Goal: Task Accomplishment & Management: Manage account settings

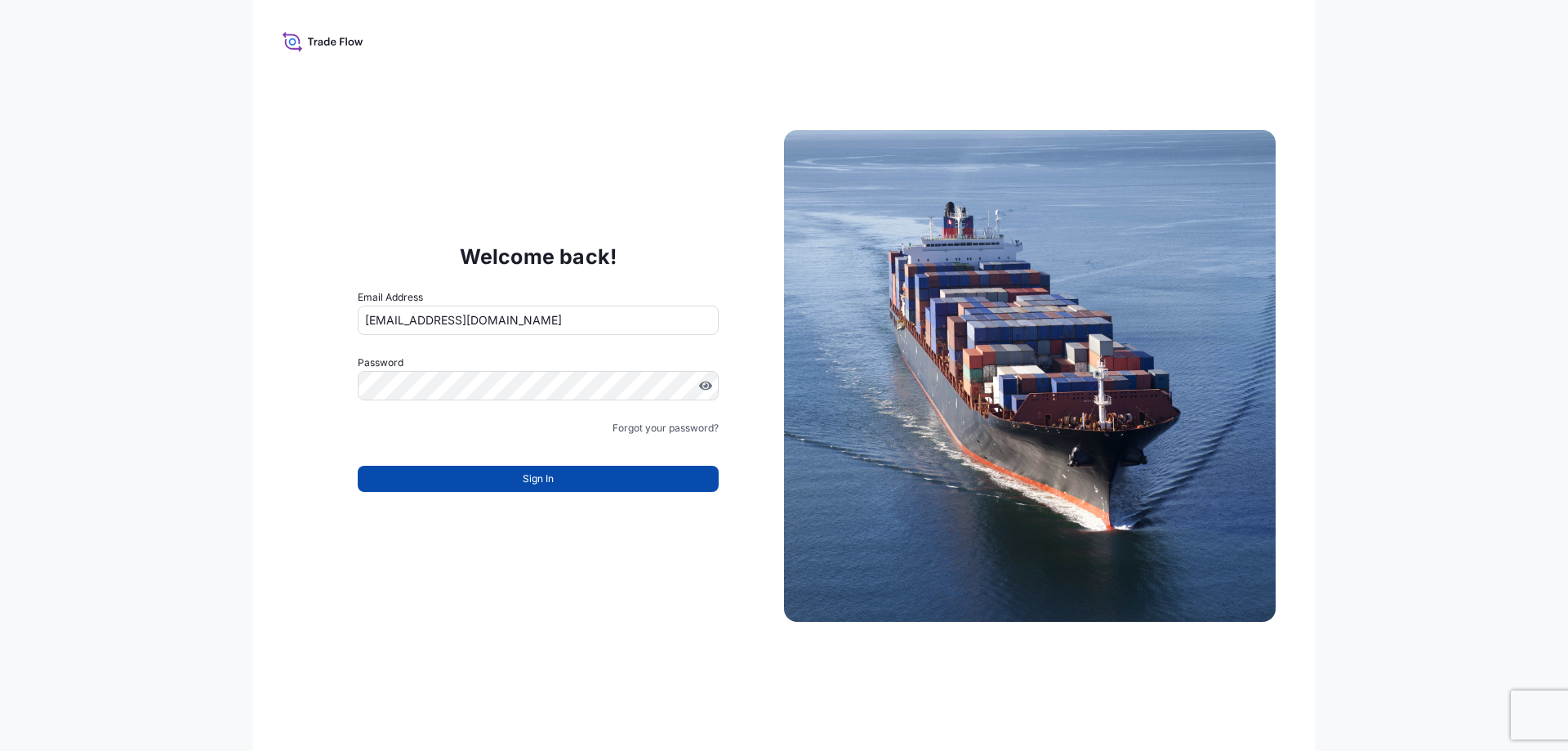
click at [556, 475] on button "Sign In" at bounding box center [538, 479] width 361 height 26
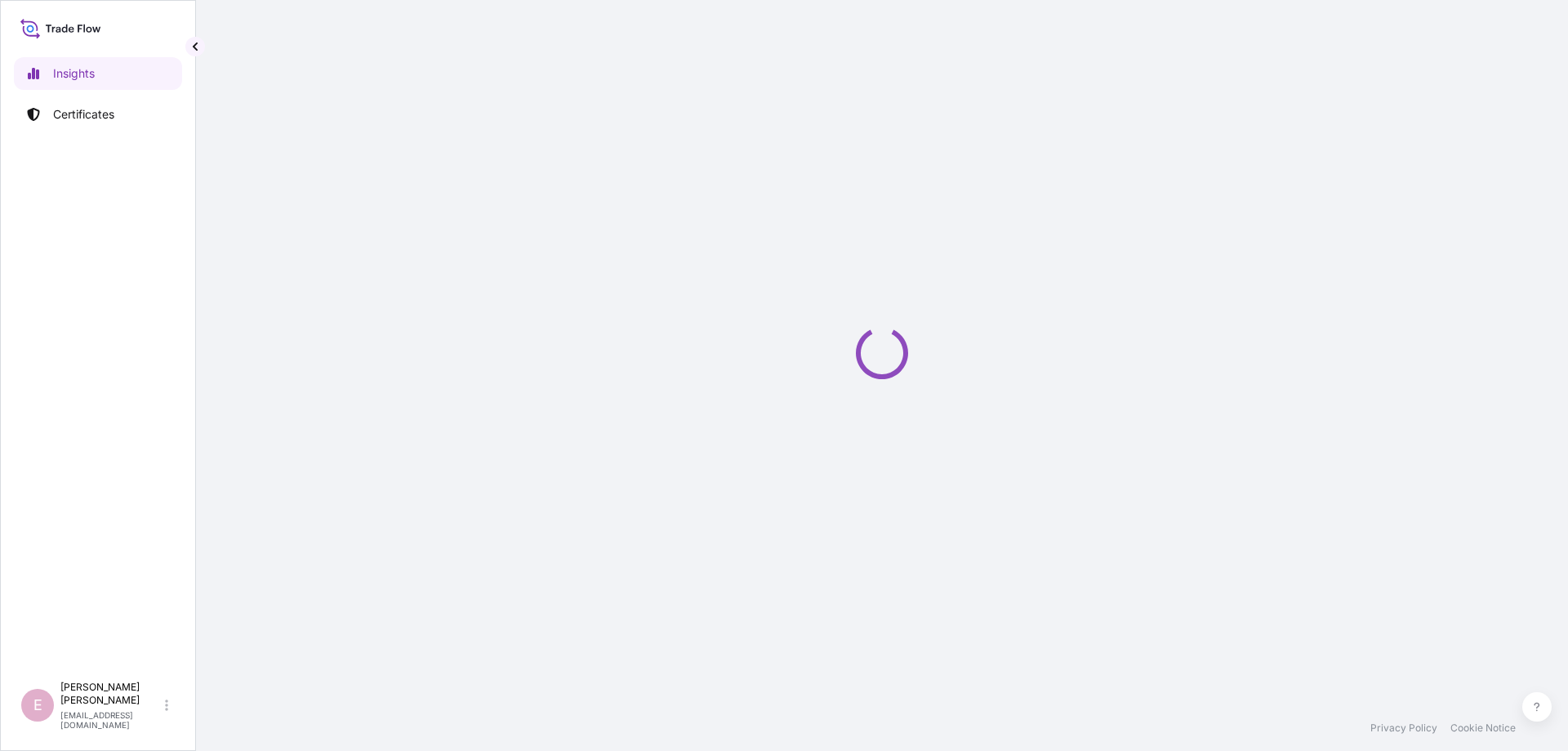
select select "2025"
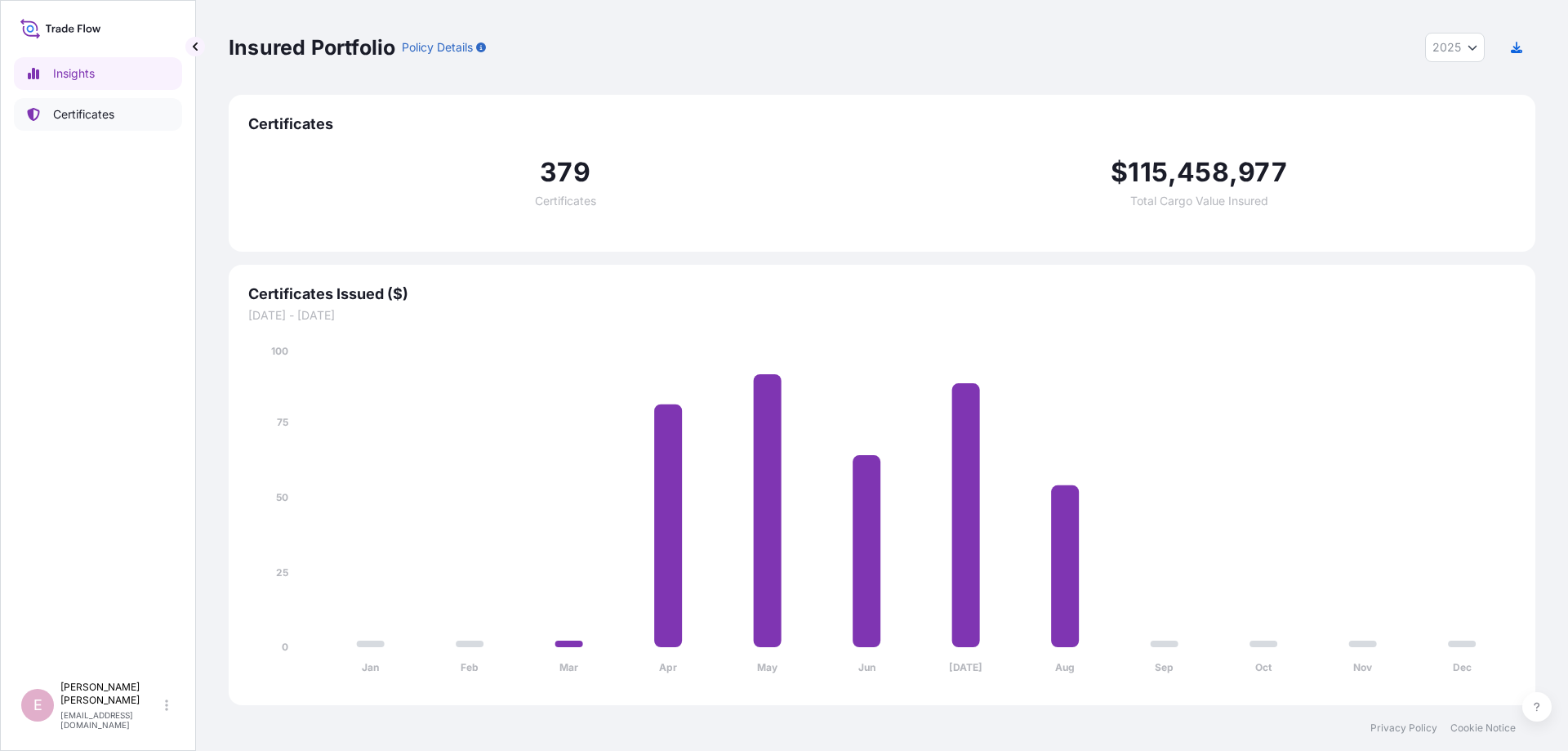
click at [91, 110] on p "Certificates" at bounding box center [84, 114] width 62 height 17
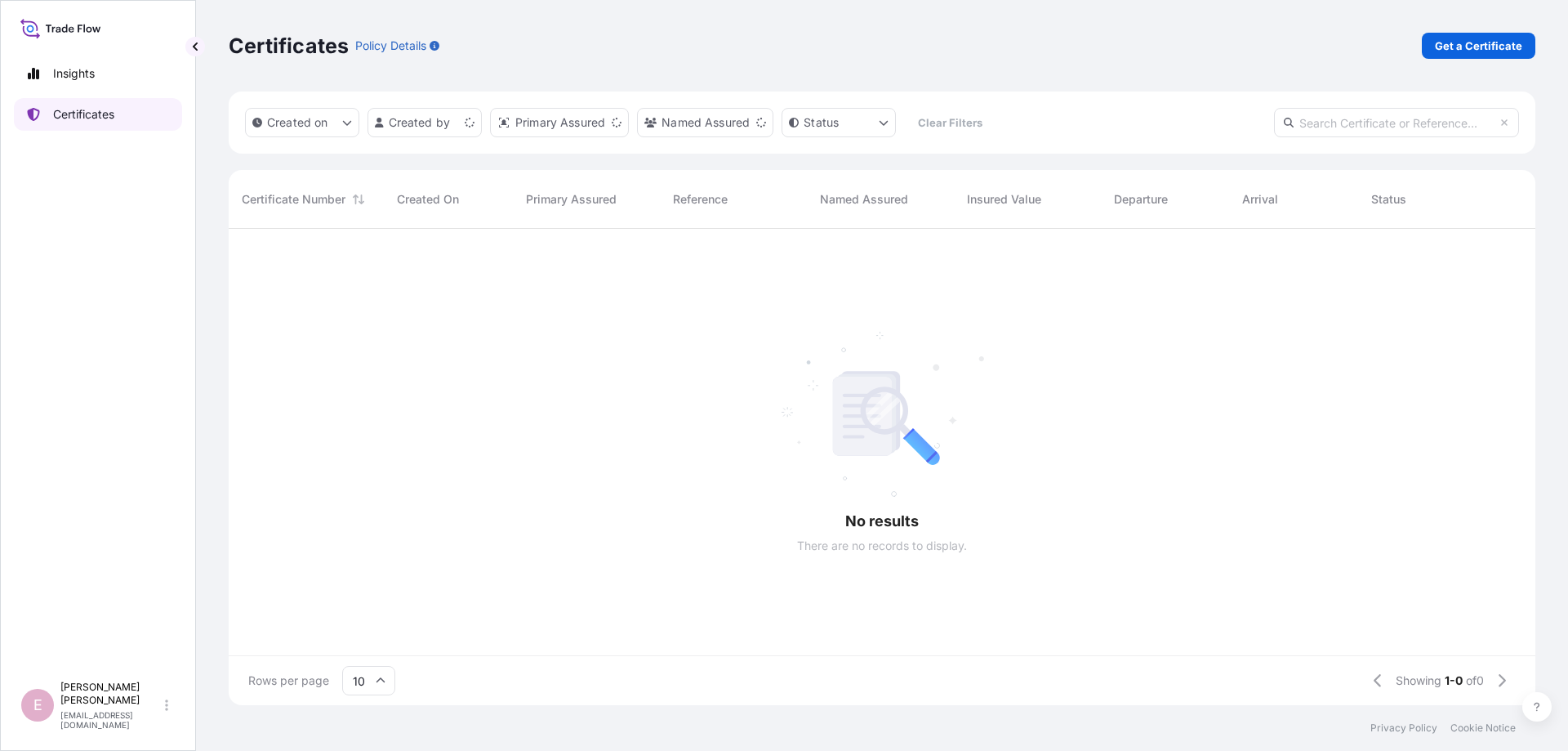
scroll to position [485, 1307]
click at [1320, 121] on input "text" at bounding box center [1397, 122] width 245 height 29
paste input "[PHONE_NUMBER]"
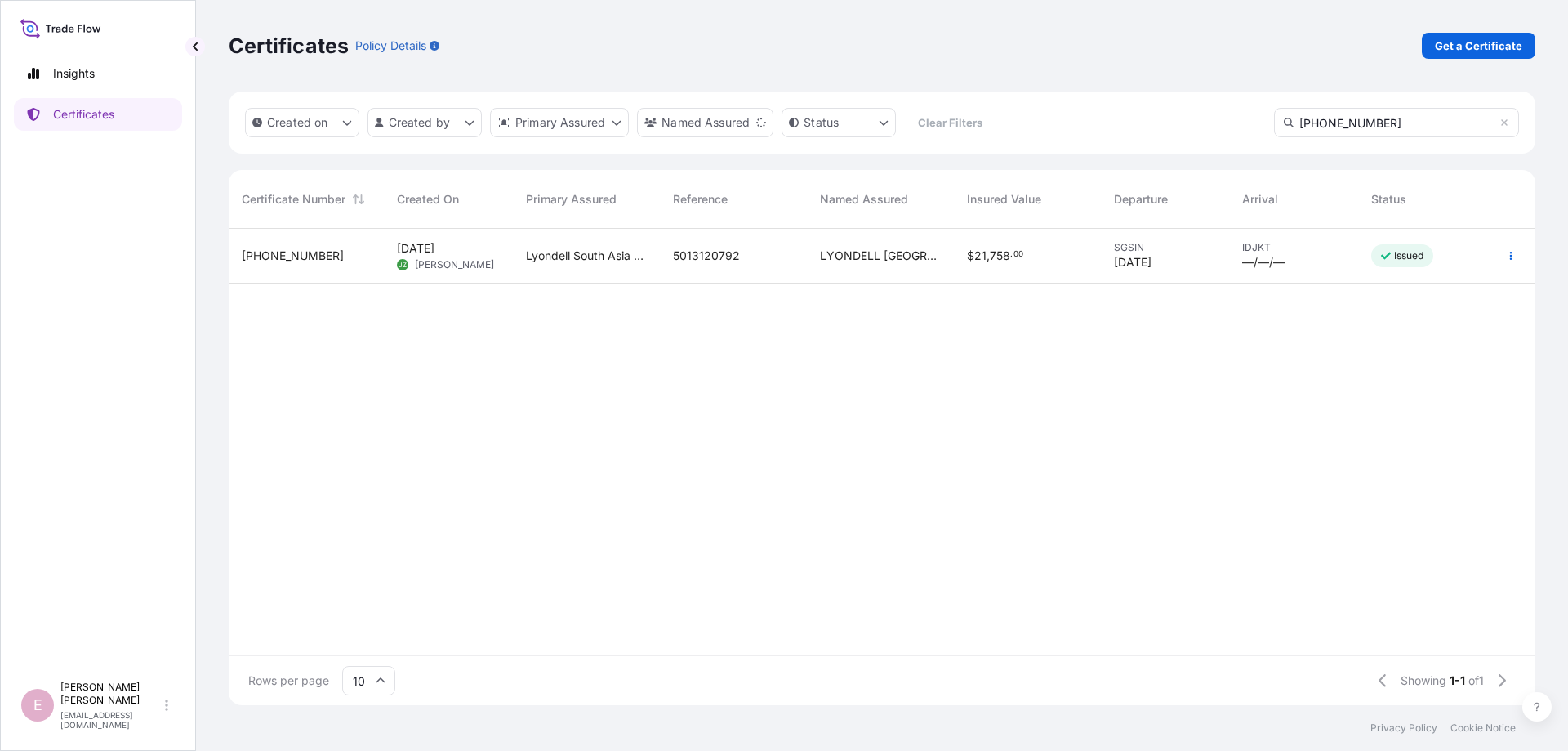
type input "[PHONE_NUMBER]"
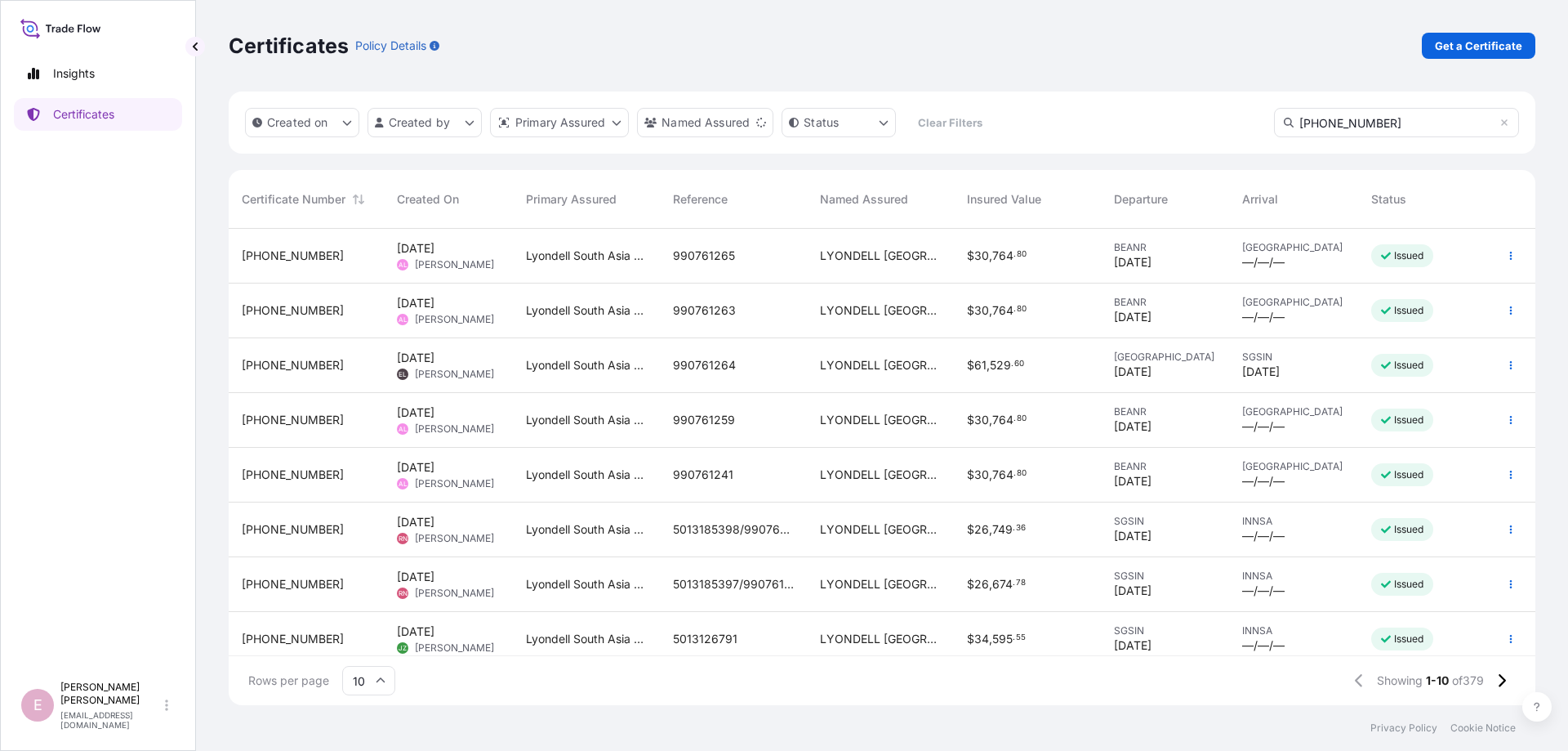
click at [386, 684] on input "10" at bounding box center [369, 680] width 53 height 29
click at [357, 631] on div "50" at bounding box center [368, 636] width 40 height 31
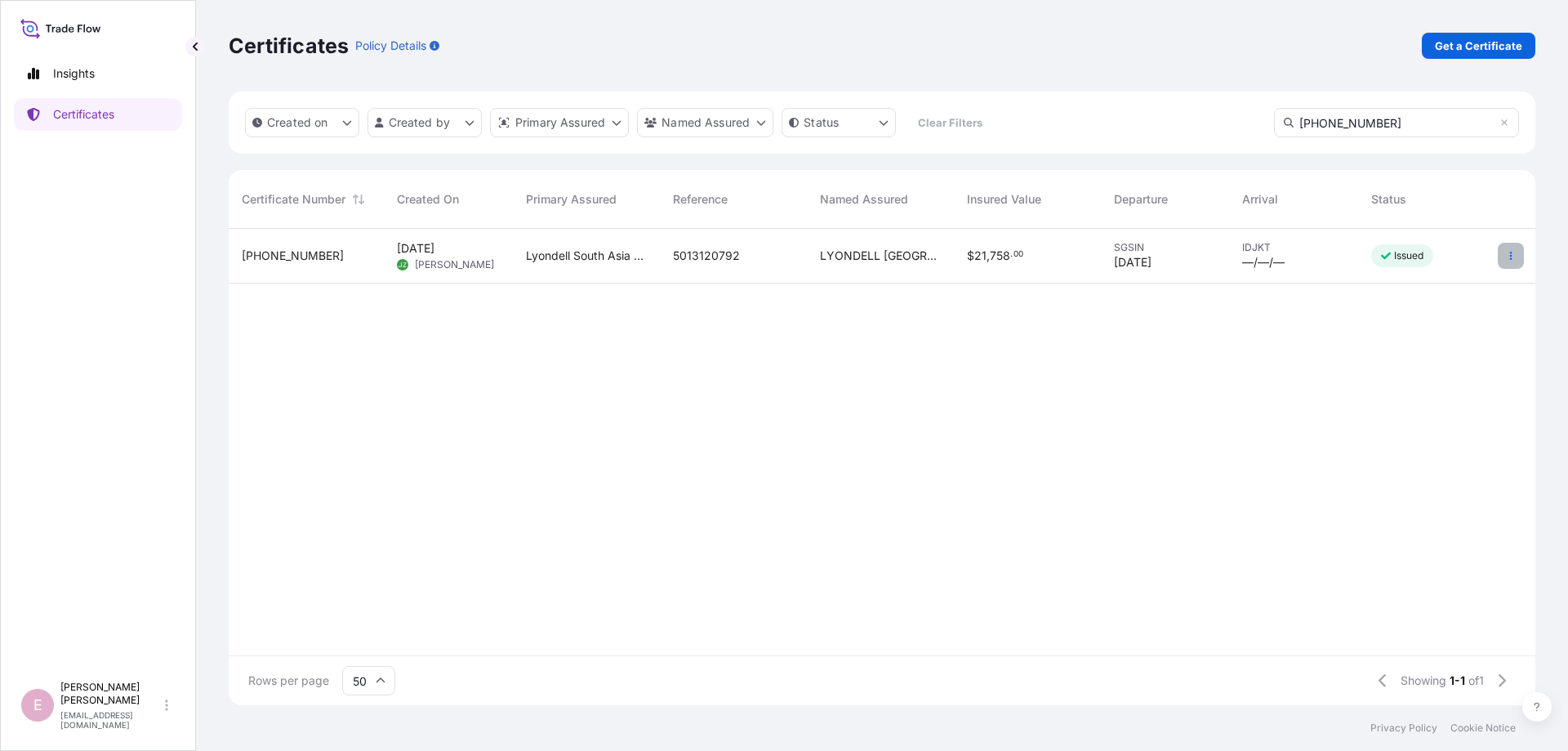
click at [1513, 254] on icon "button" at bounding box center [1511, 256] width 10 height 10
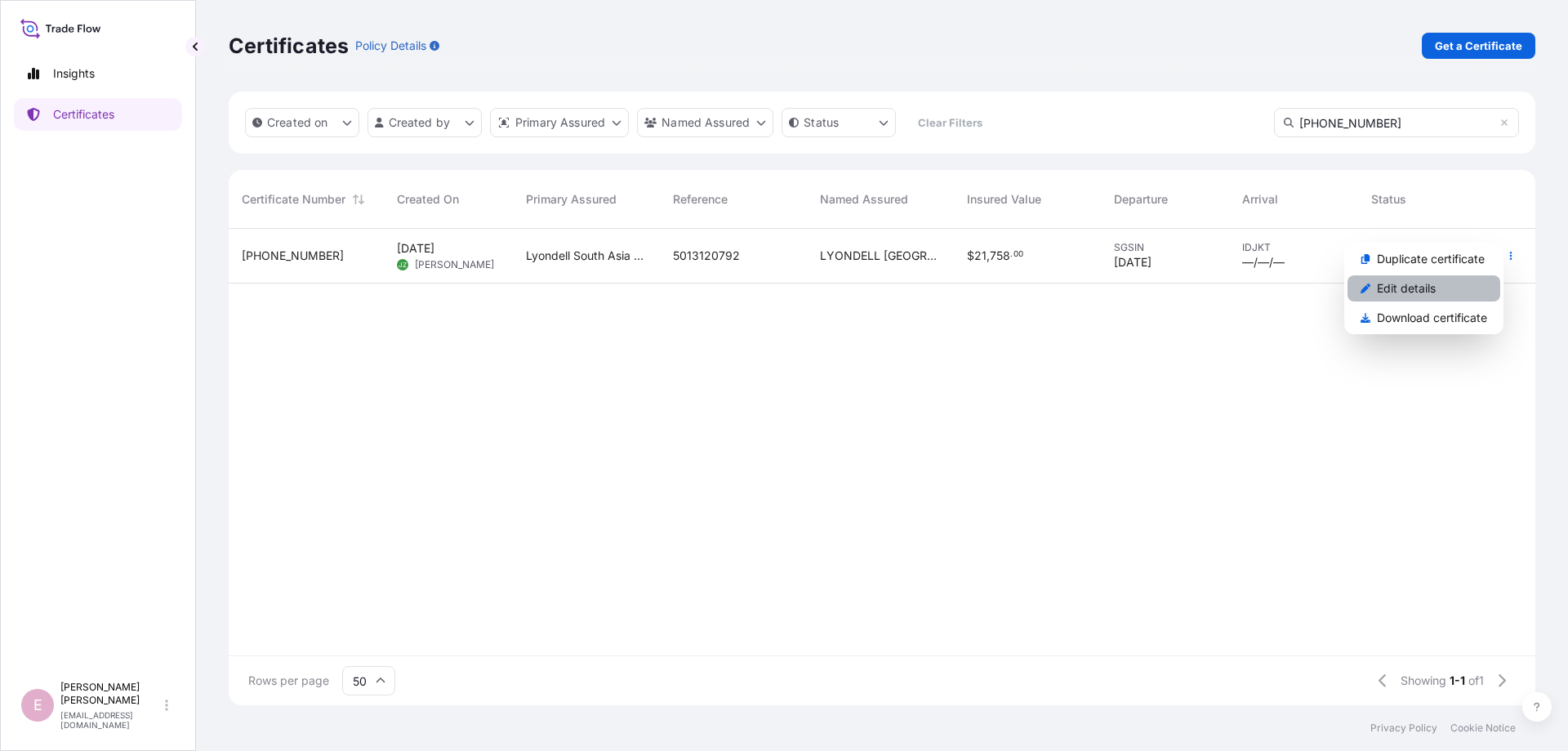
click at [1403, 290] on p "Edit details" at bounding box center [1407, 288] width 59 height 17
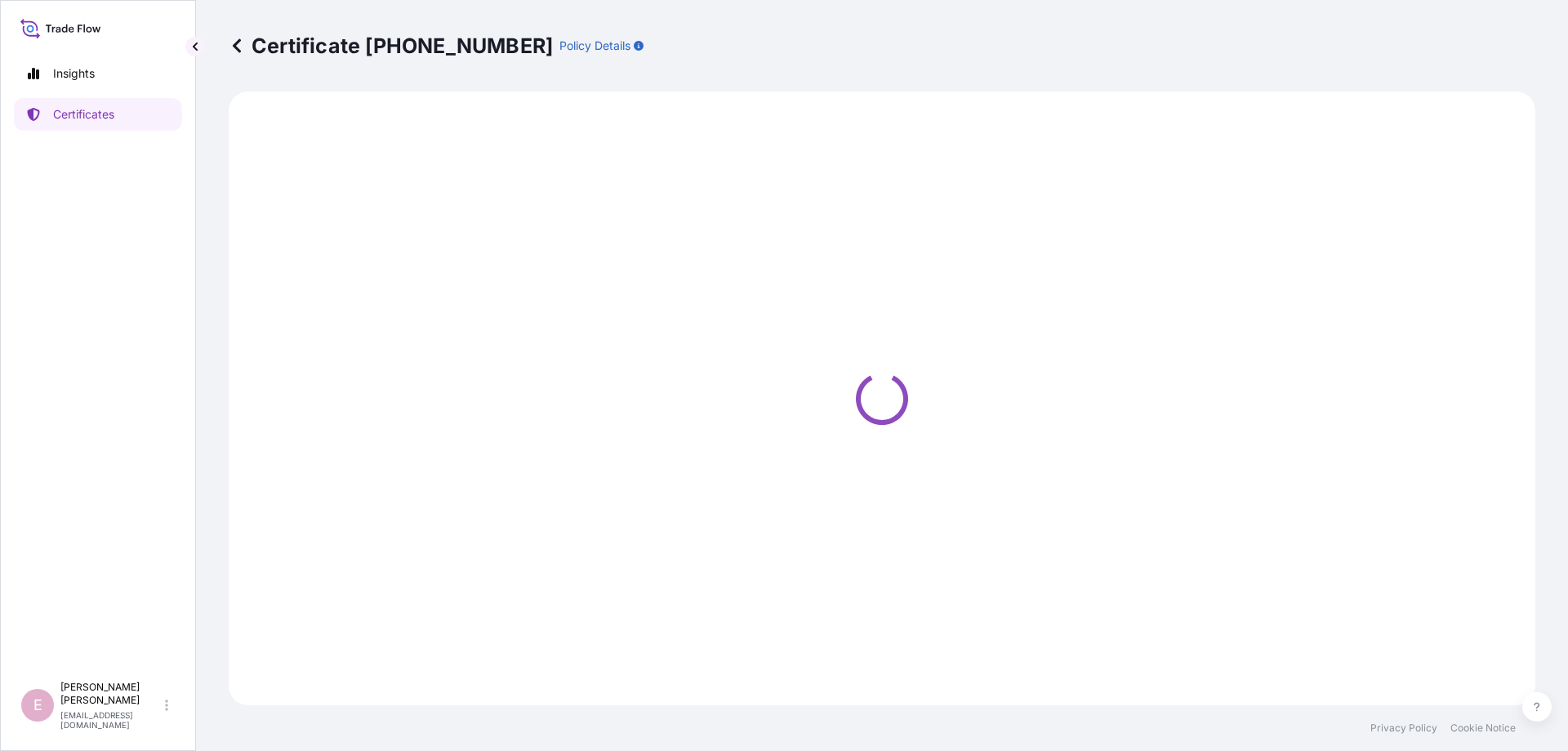
select select "Sea"
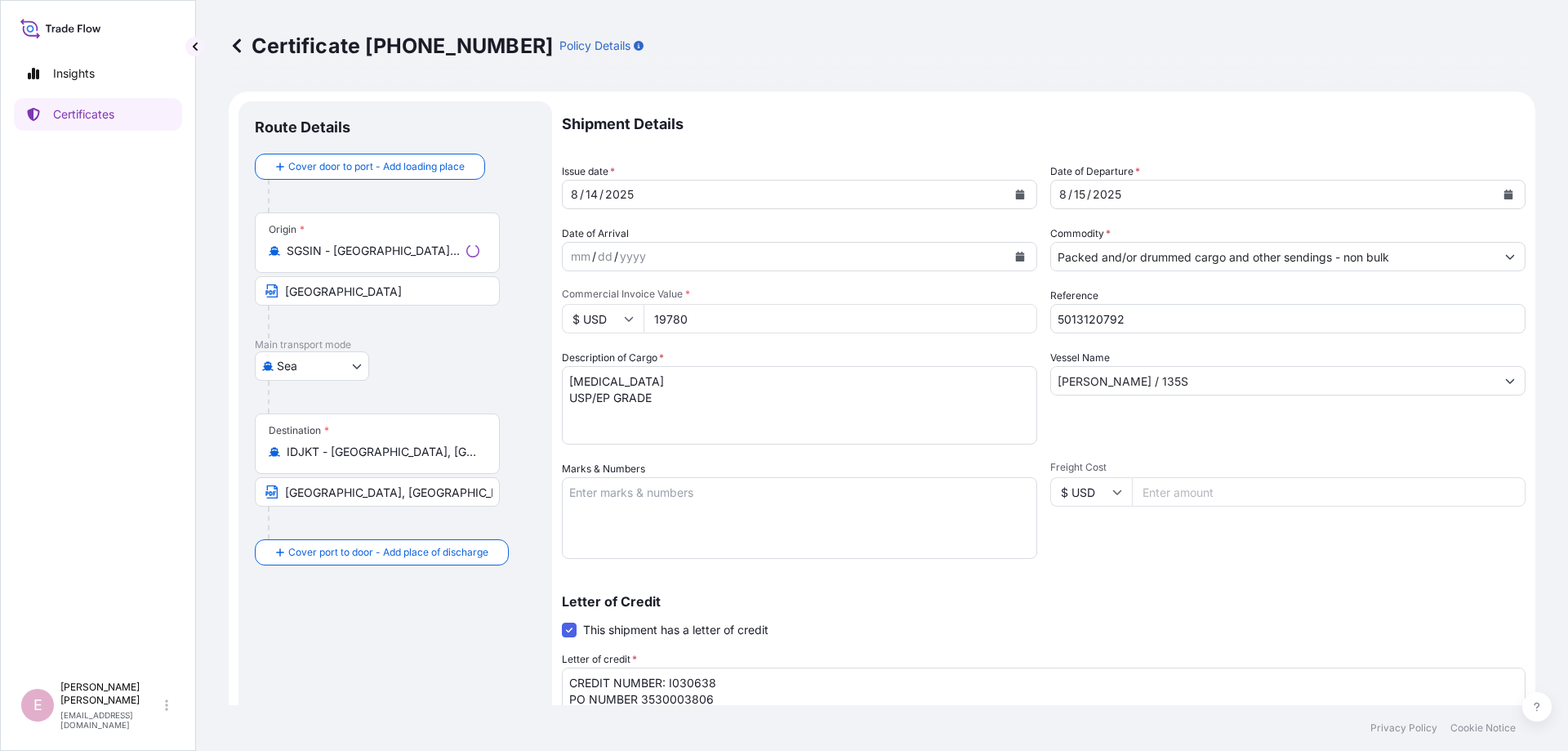
type input "[STREET_ADDRESS]"
select select "32022"
click at [1472, 198] on div "[DATE]" at bounding box center [1273, 194] width 444 height 29
click at [1505, 195] on icon "Calendar" at bounding box center [1509, 194] width 9 height 10
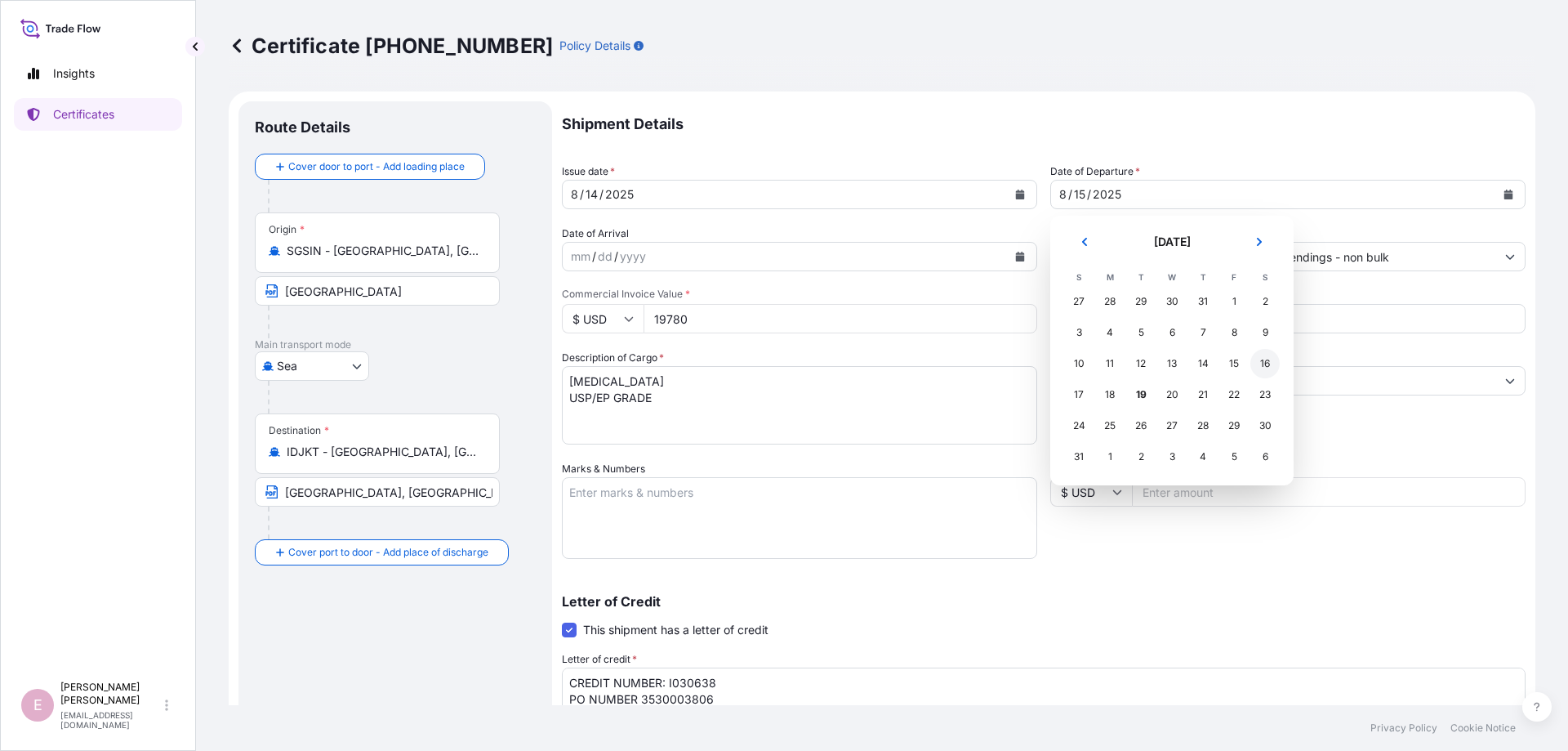
click at [1266, 367] on div "16" at bounding box center [1265, 364] width 29 height 29
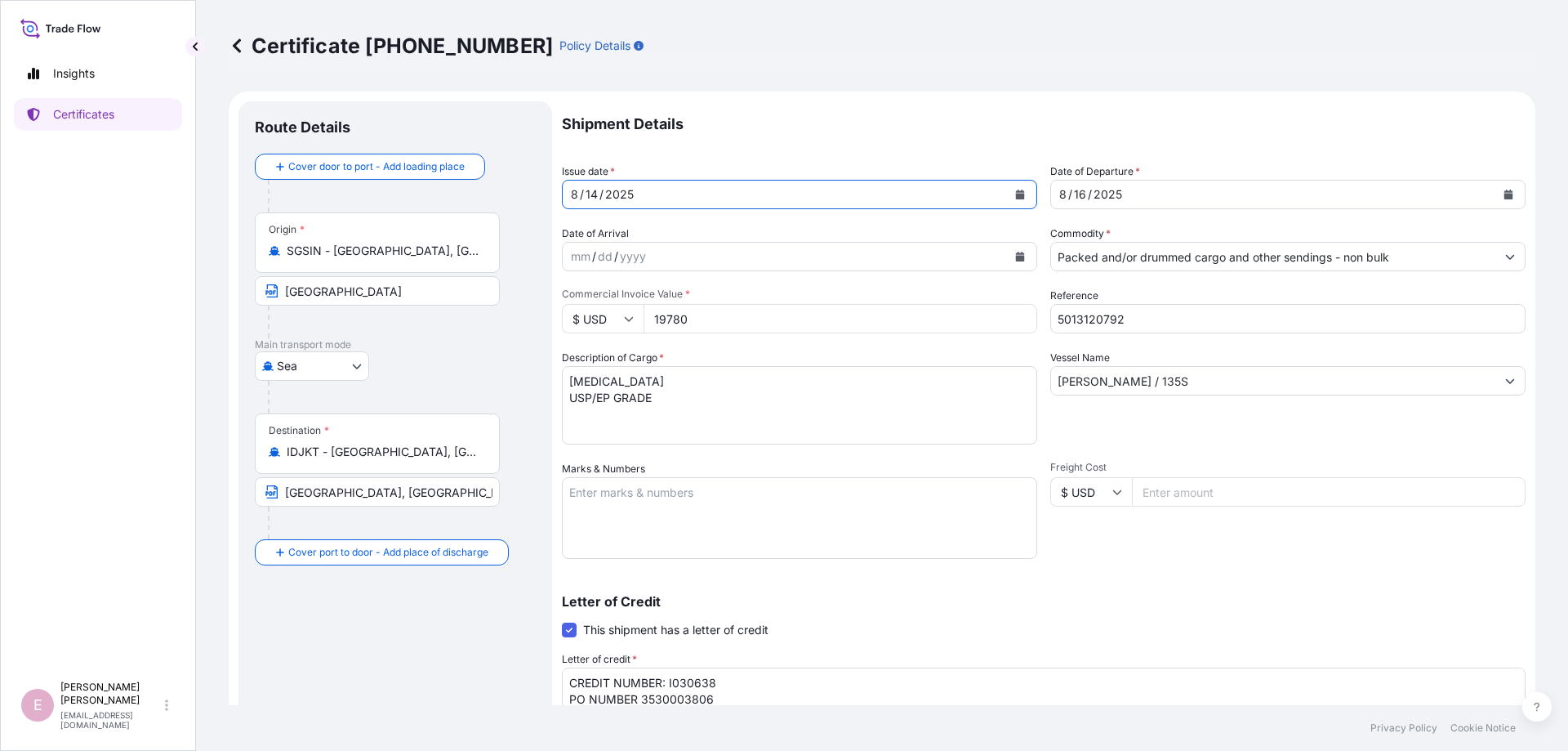
click at [1020, 193] on icon "Calendar" at bounding box center [1020, 194] width 9 height 10
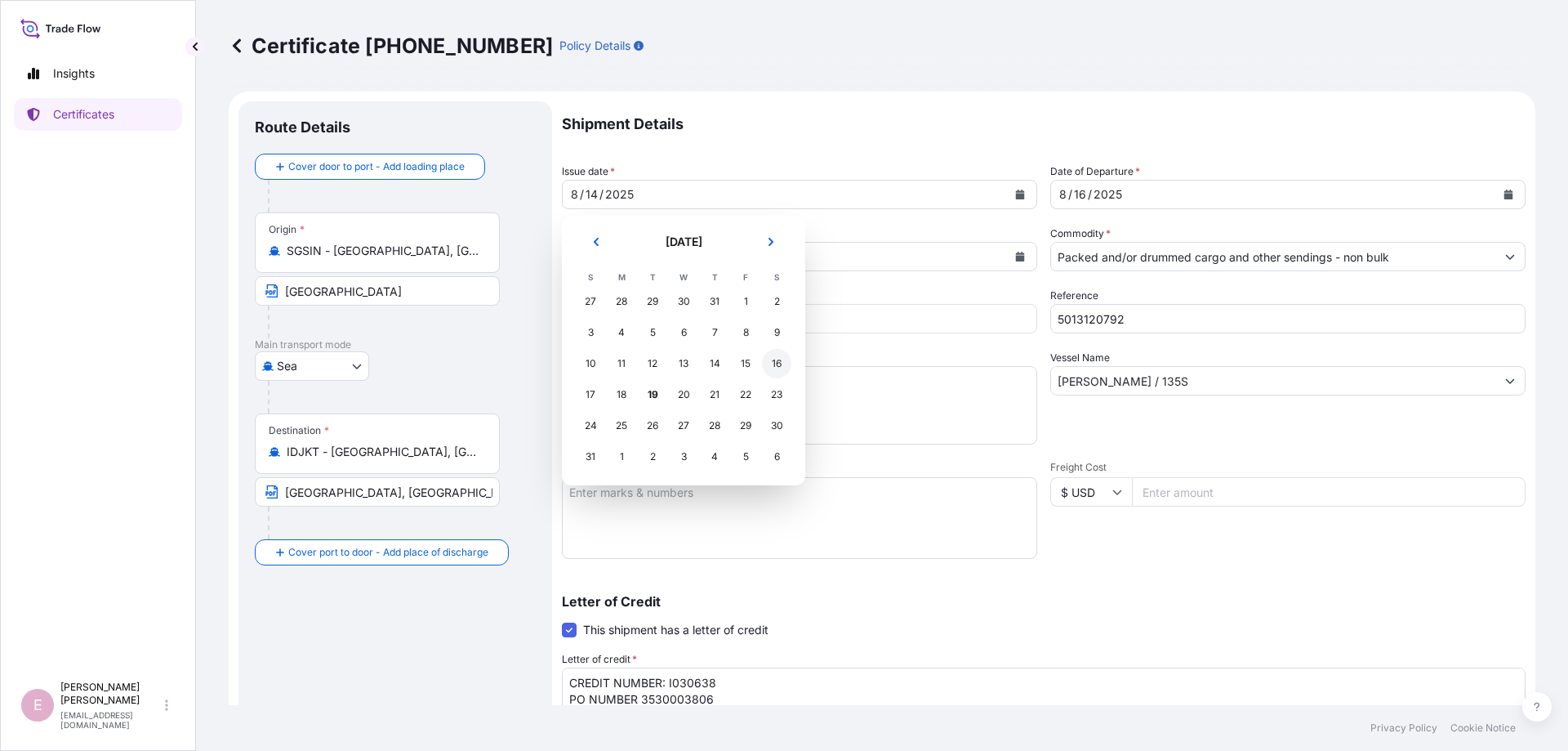
click at [773, 367] on div "16" at bounding box center [777, 364] width 29 height 29
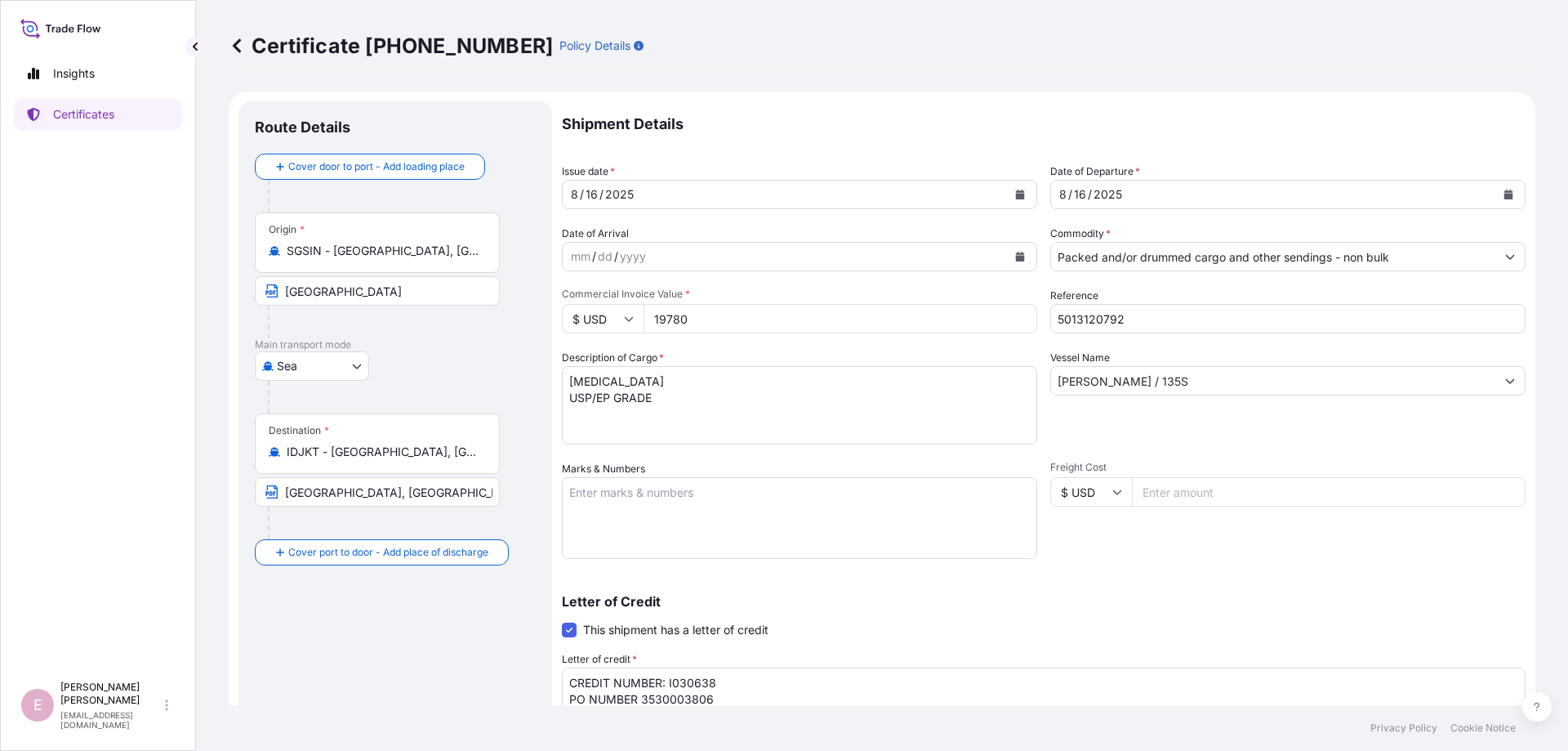
click at [561, 397] on form "Route Details Cover door to port - Add loading place Place of loading Road / [G…" at bounding box center [882, 544] width 1307 height 906
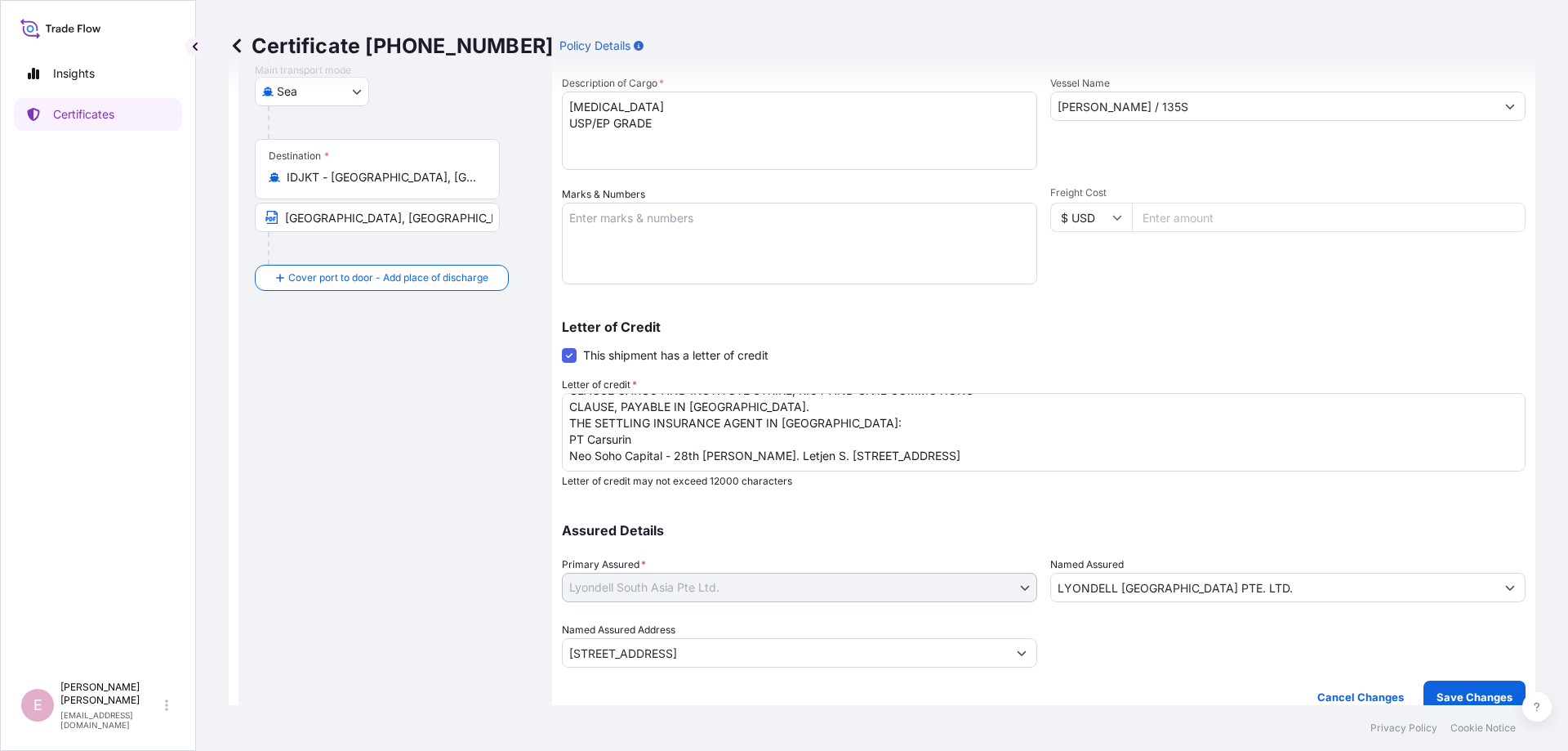
scroll to position [283, 0]
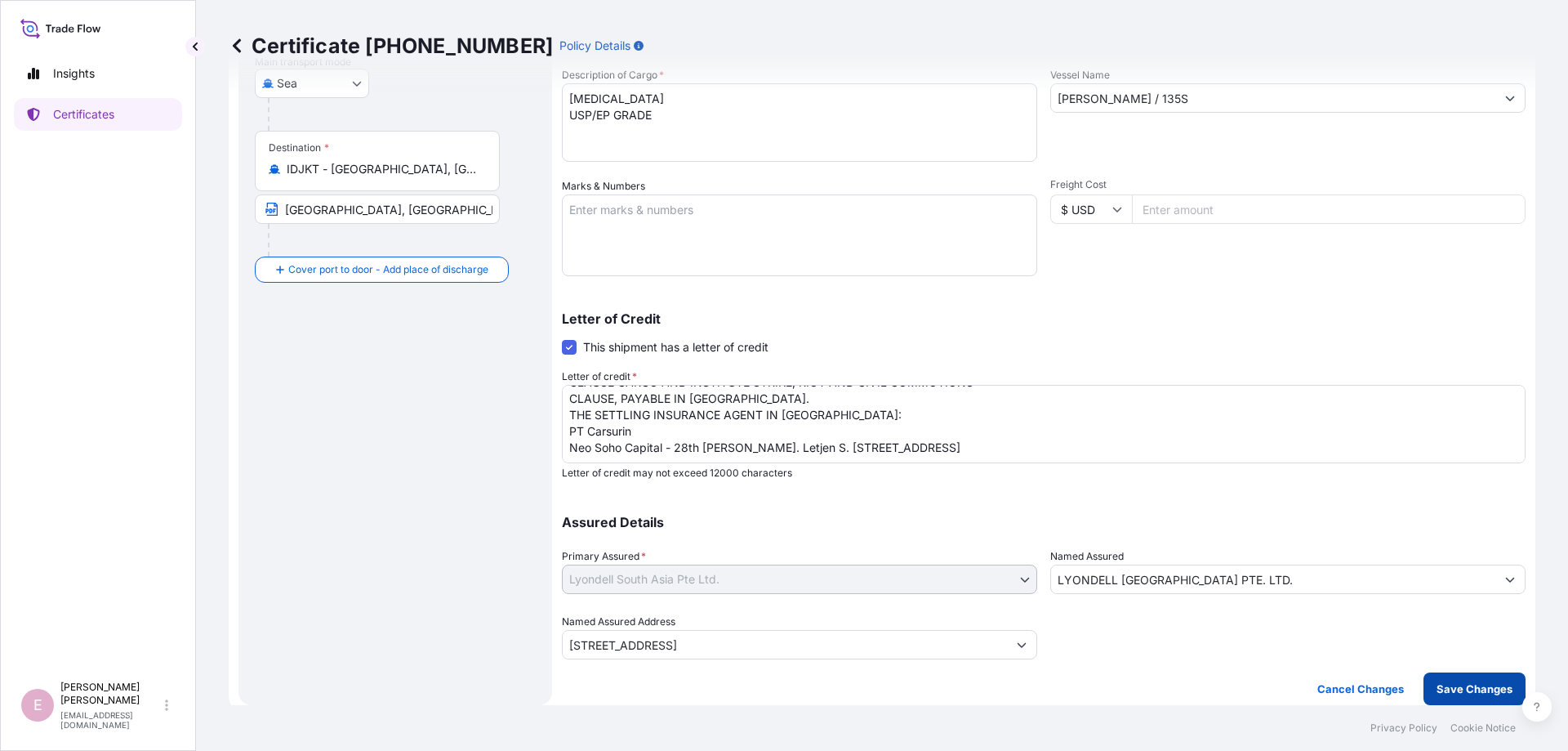
click at [1470, 694] on p "Save Changes" at bounding box center [1474, 688] width 76 height 17
type input "[STREET_ADDRESS]"
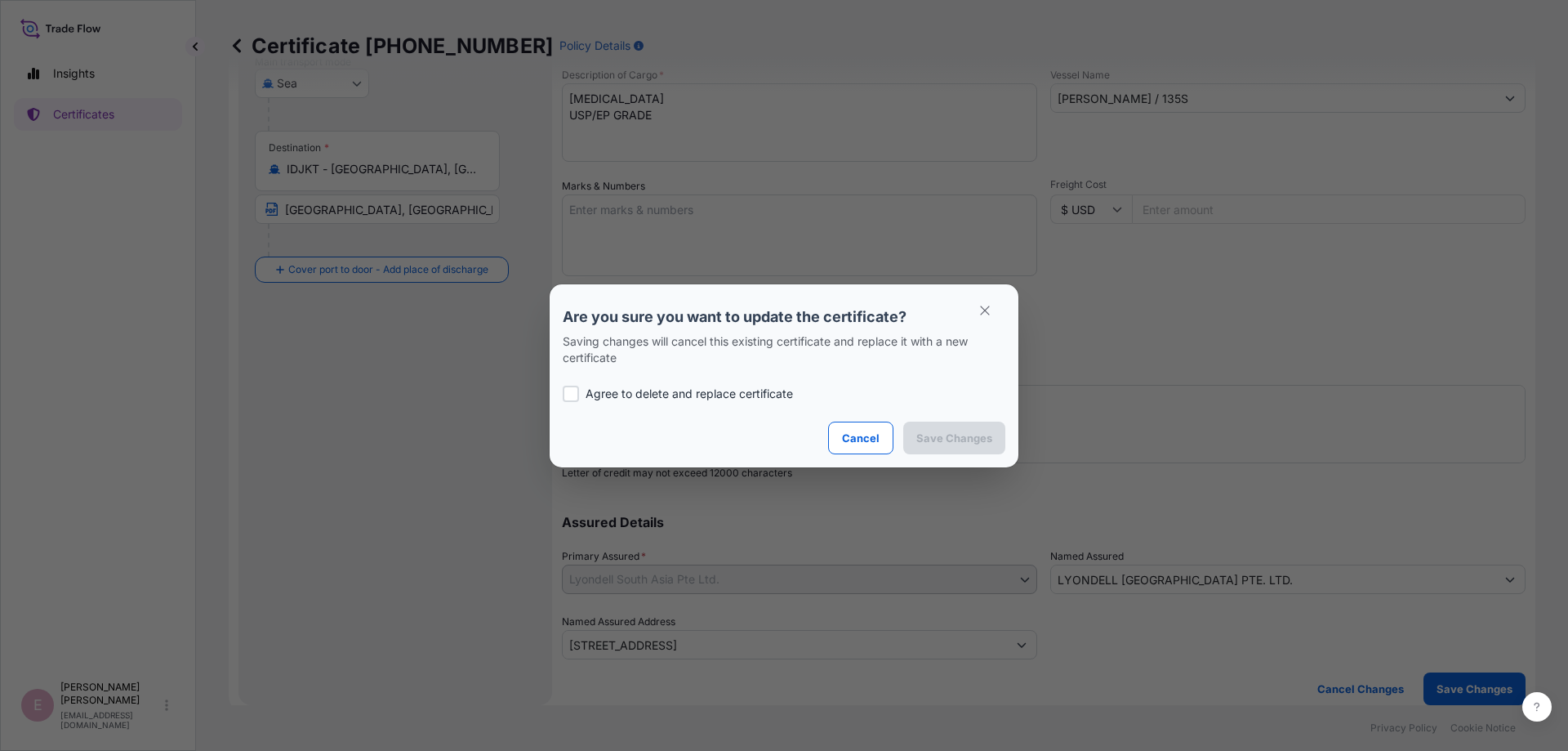
click at [568, 398] on div at bounding box center [571, 394] width 17 height 17
checkbox input "true"
click at [968, 445] on p "Save Changes" at bounding box center [954, 438] width 76 height 17
type input "[STREET_ADDRESS]"
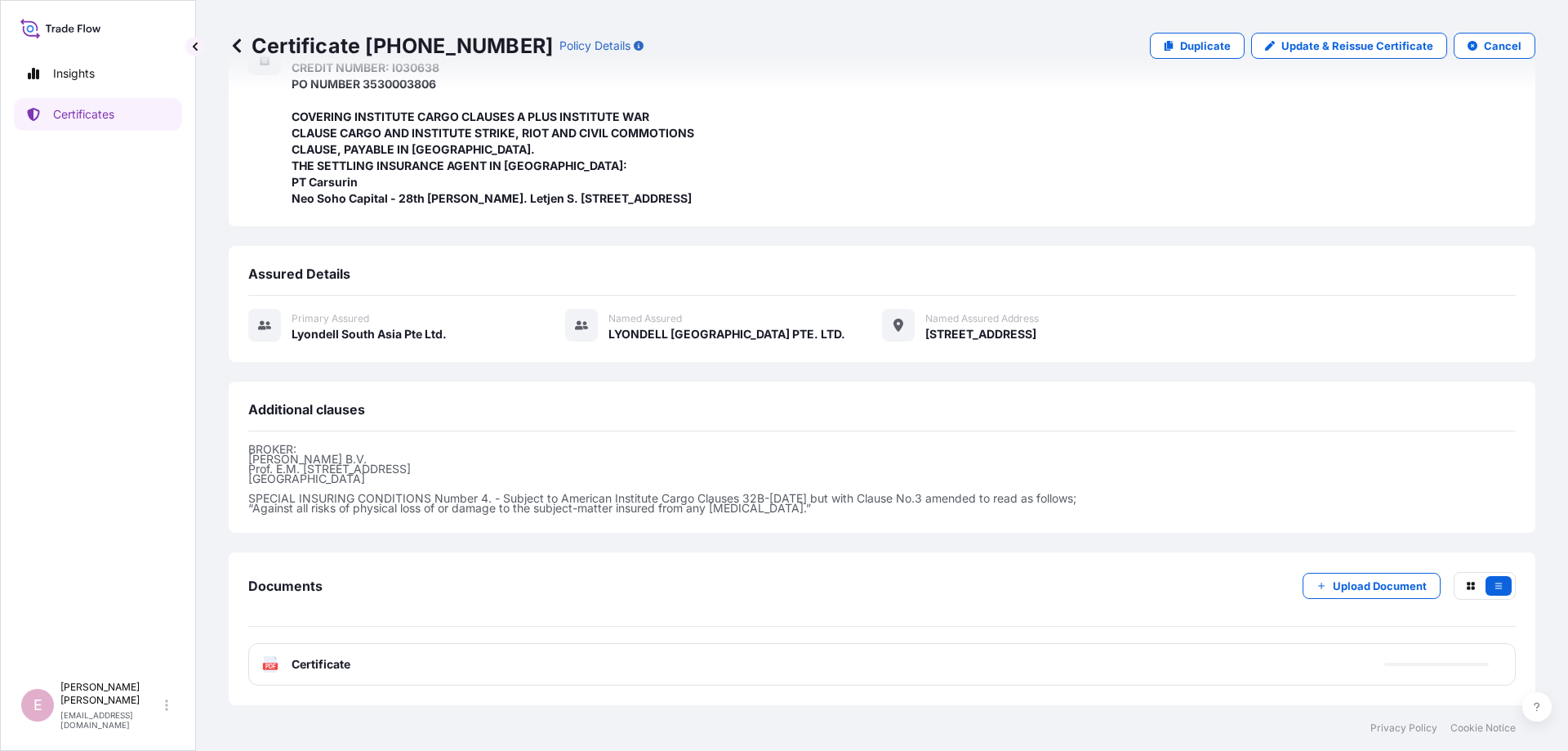
scroll to position [453, 0]
click at [273, 665] on text "PDF" at bounding box center [271, 666] width 11 height 6
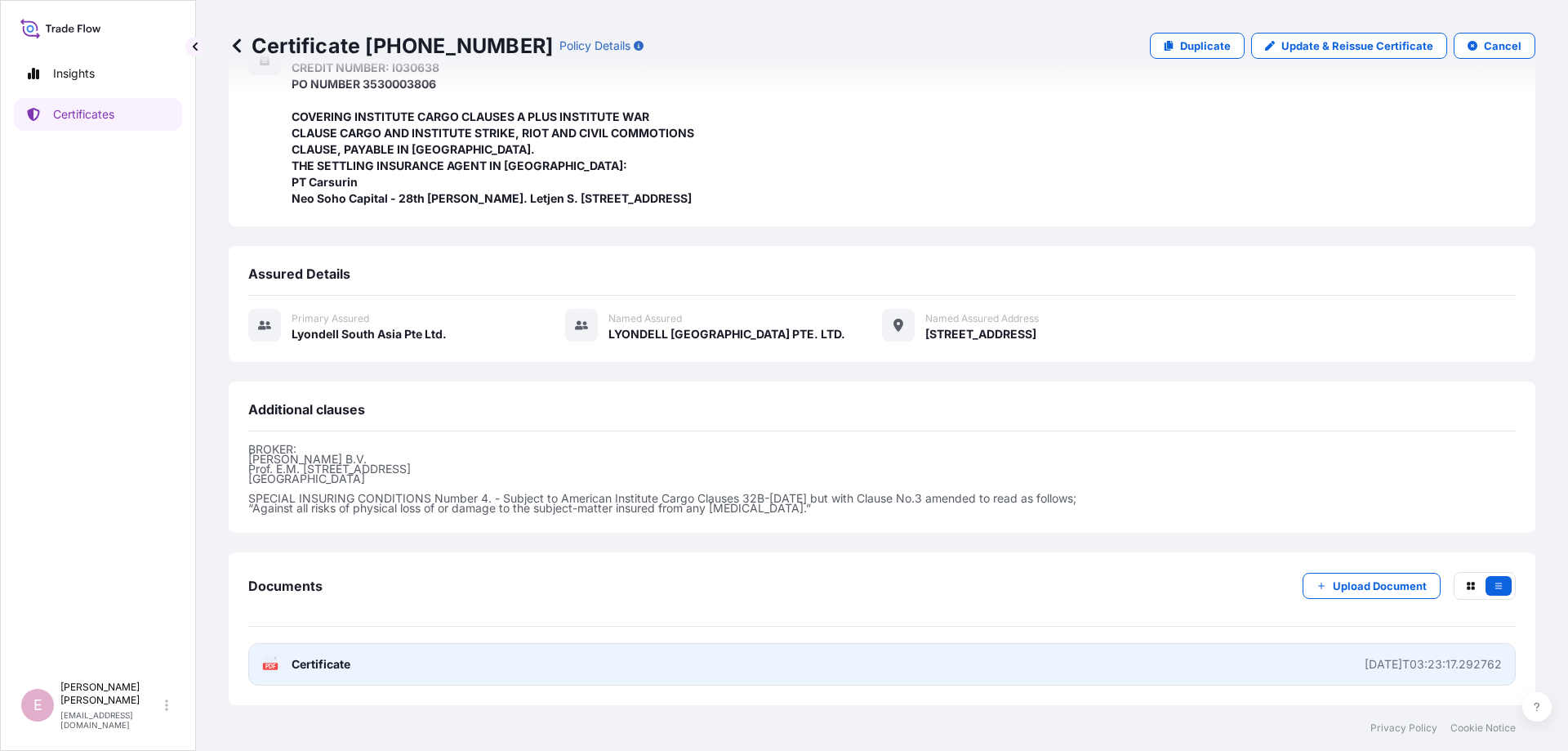
click at [263, 668] on rect at bounding box center [271, 665] width 15 height 6
